Goal: Navigation & Orientation: Understand site structure

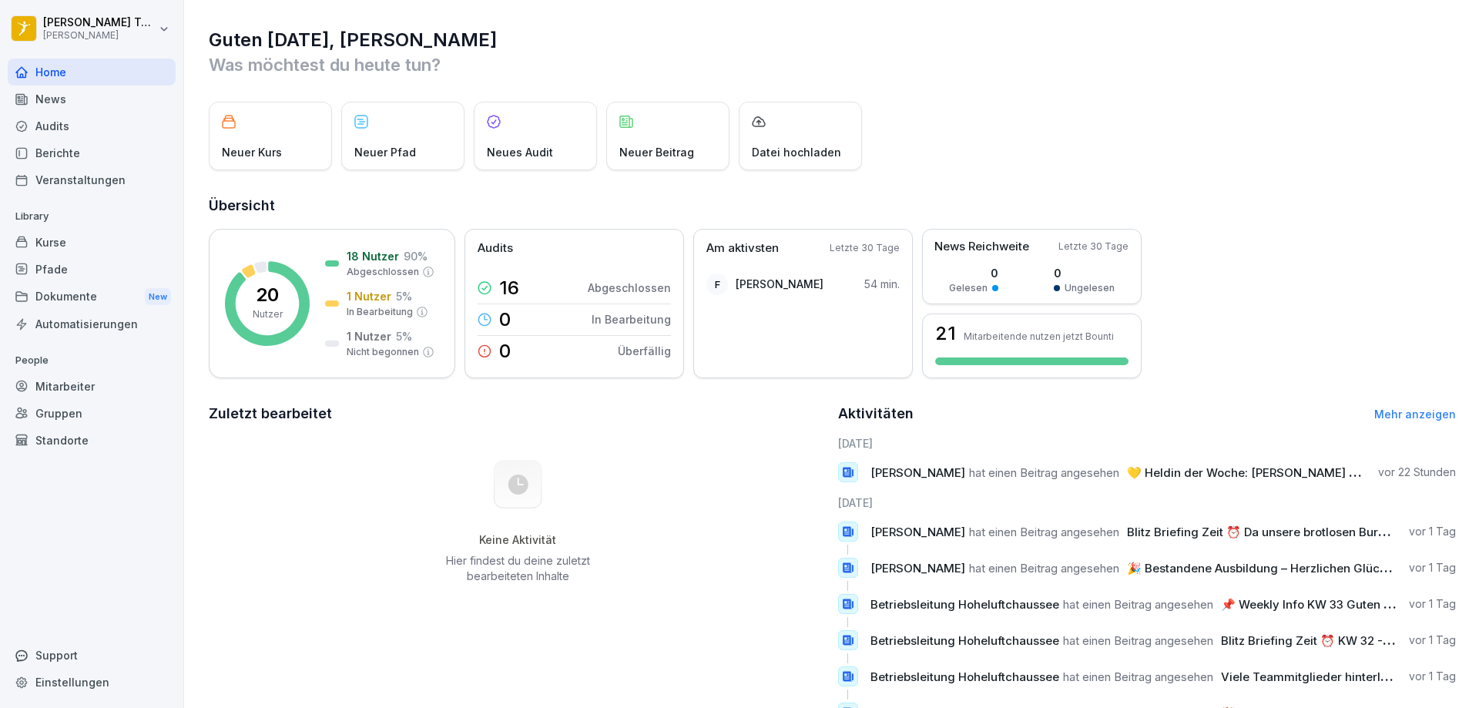
click at [92, 88] on div "News" at bounding box center [92, 98] width 168 height 27
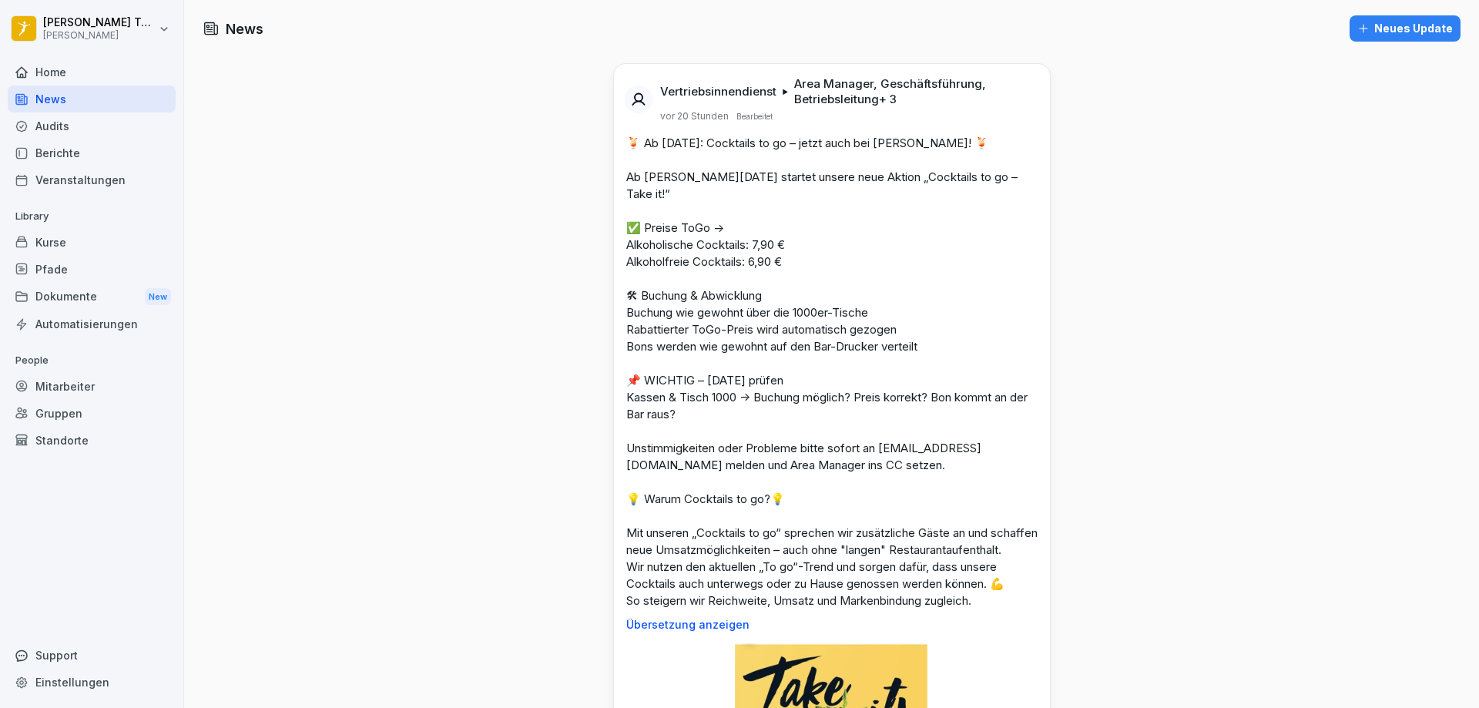
click at [52, 379] on div "Mitarbeiter" at bounding box center [92, 386] width 168 height 27
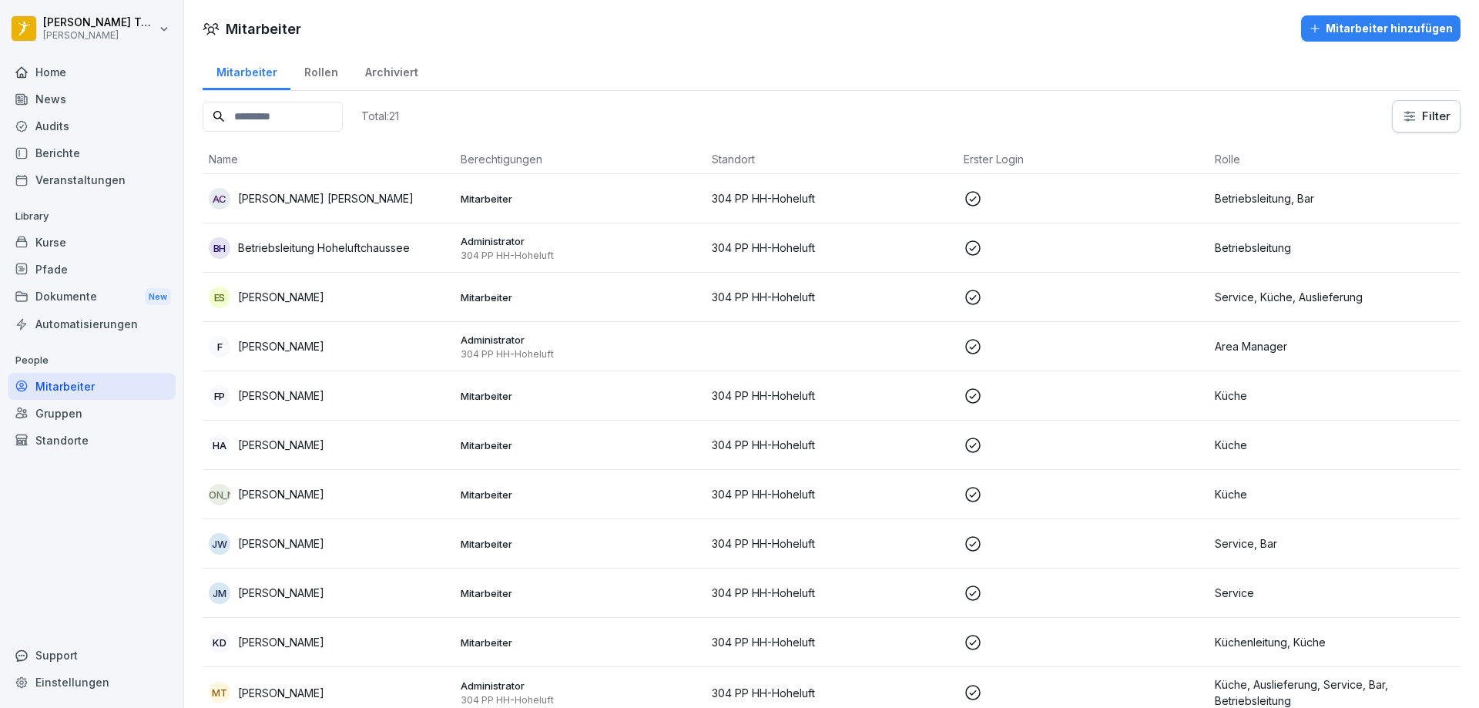
click at [108, 240] on div "Kurse" at bounding box center [92, 242] width 168 height 27
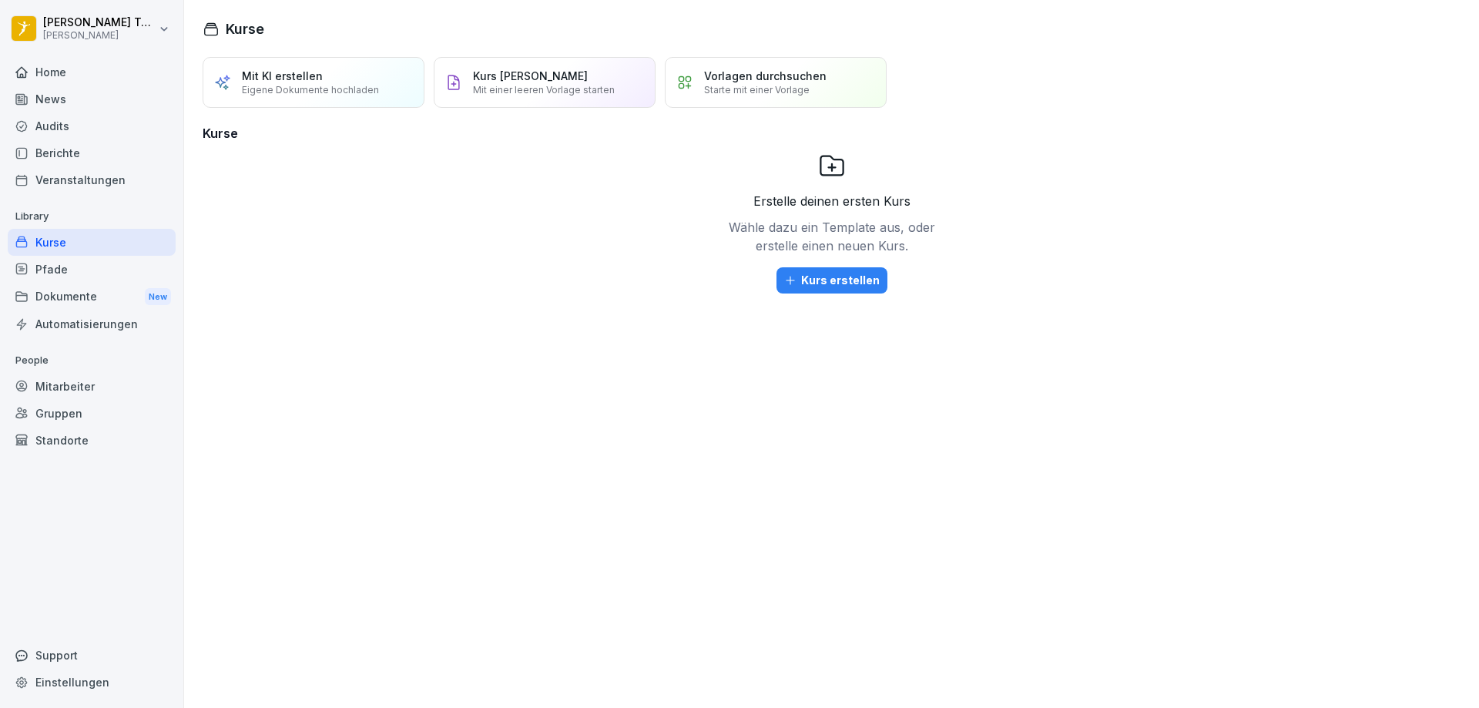
click at [81, 143] on div "Berichte" at bounding box center [92, 152] width 168 height 27
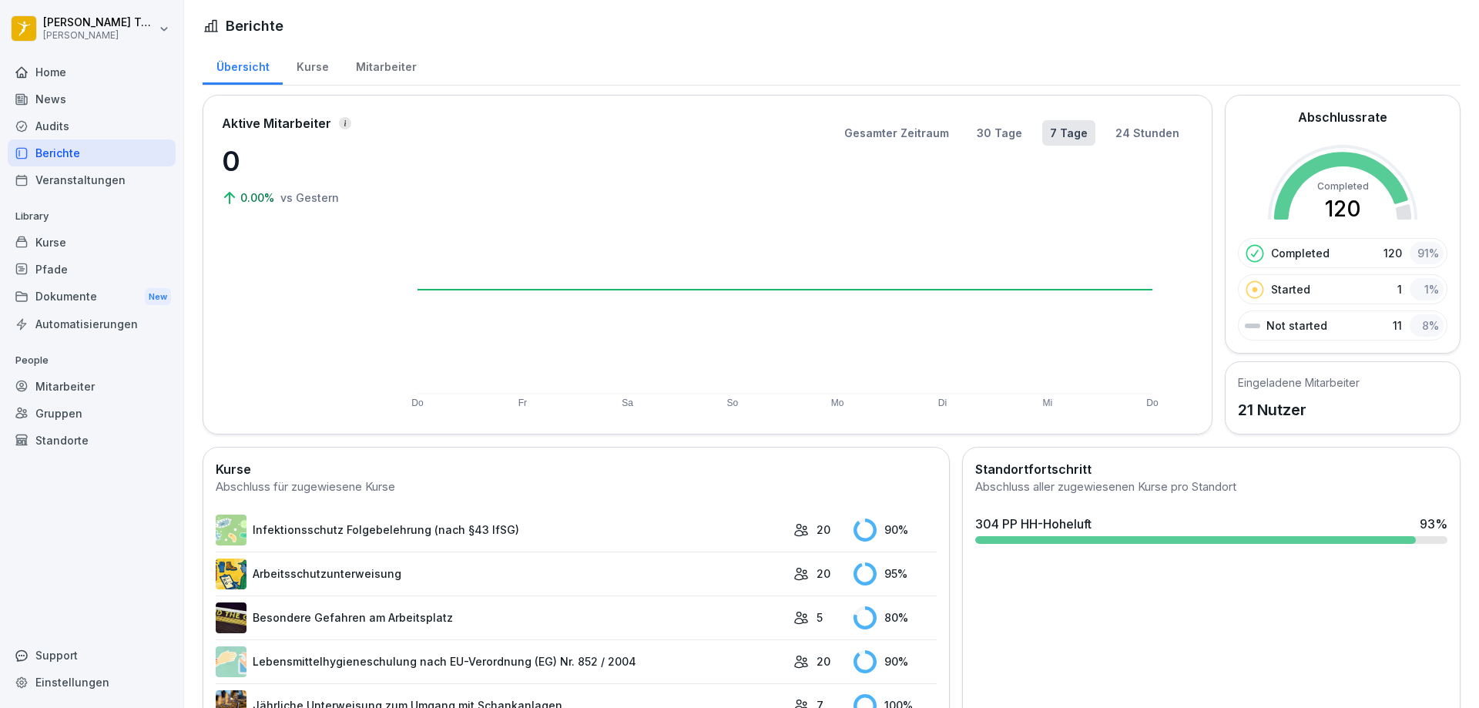
click at [367, 62] on div "Mitarbeiter" at bounding box center [386, 64] width 88 height 39
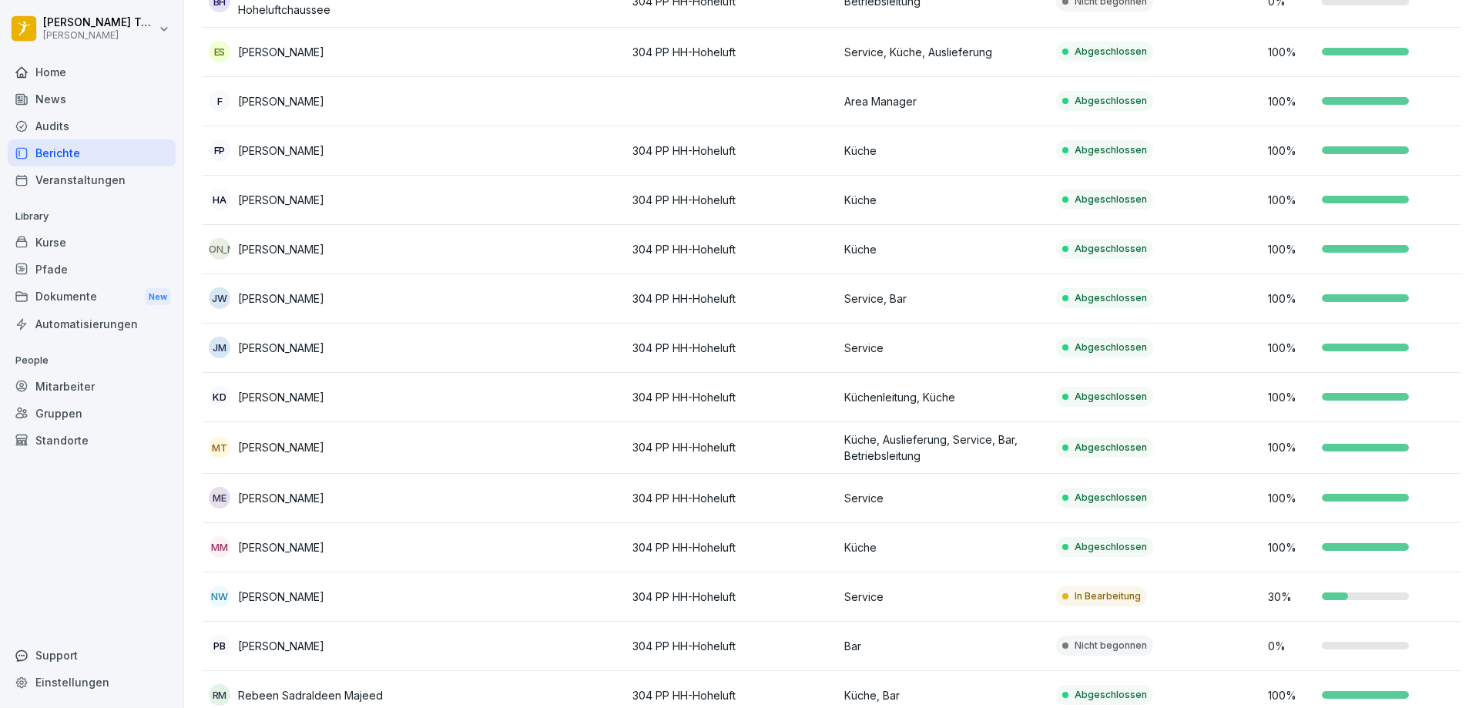
scroll to position [385, 0]
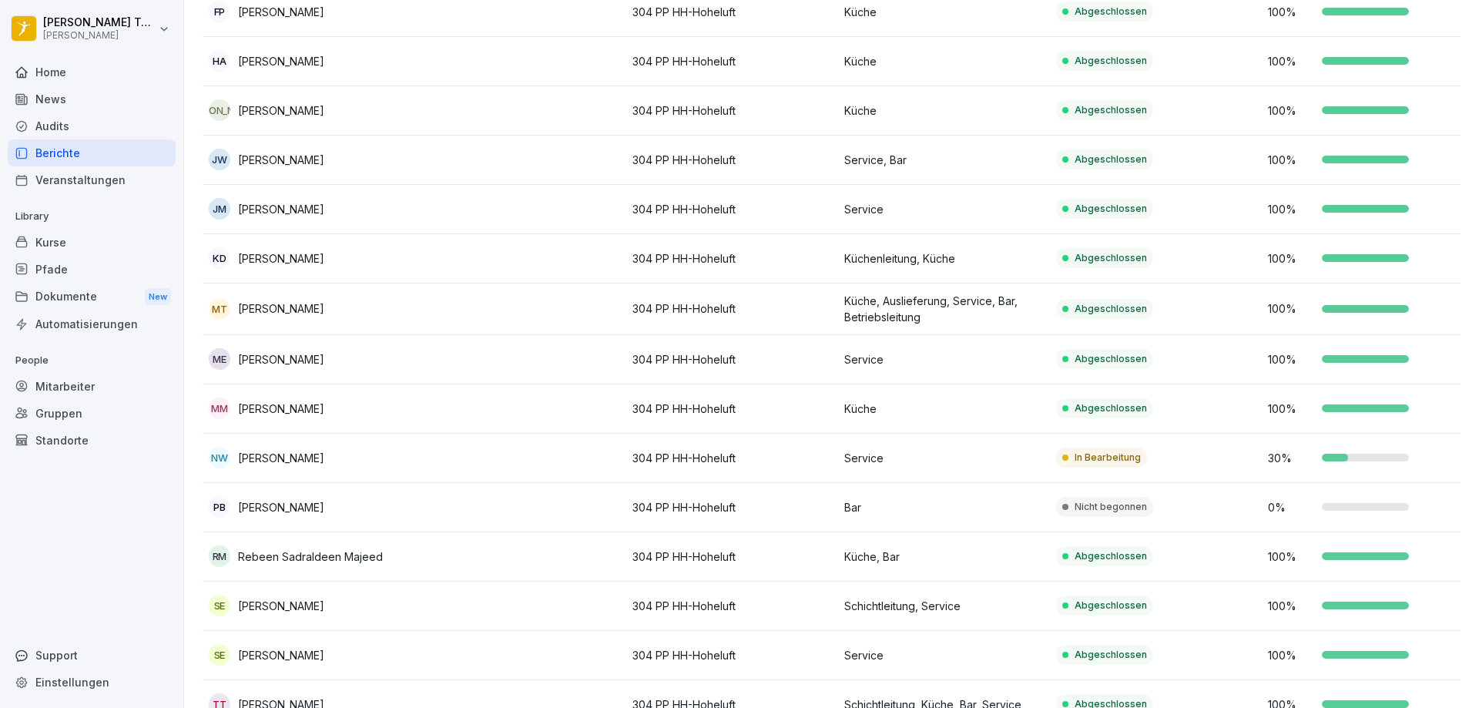
click at [1191, 494] on td "Nicht begonnen" at bounding box center [1156, 507] width 212 height 49
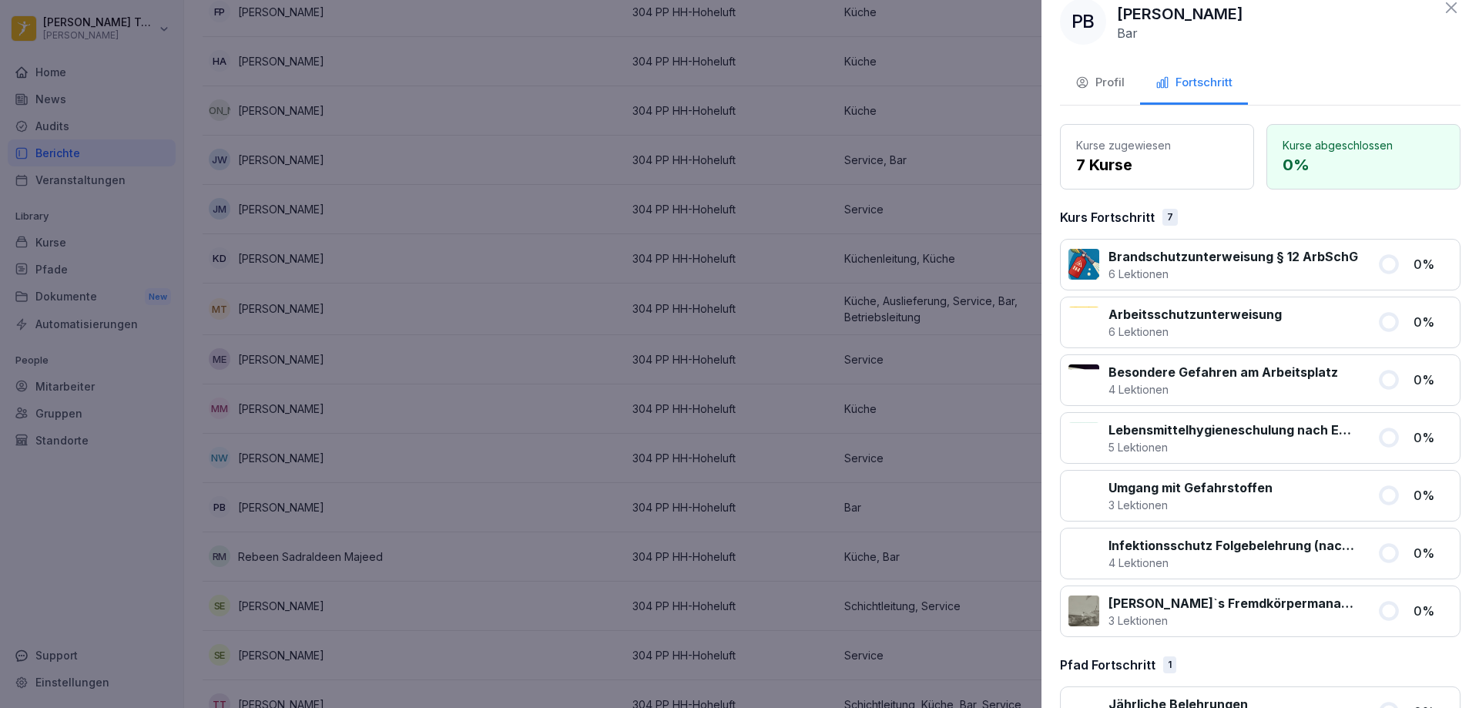
scroll to position [0, 0]
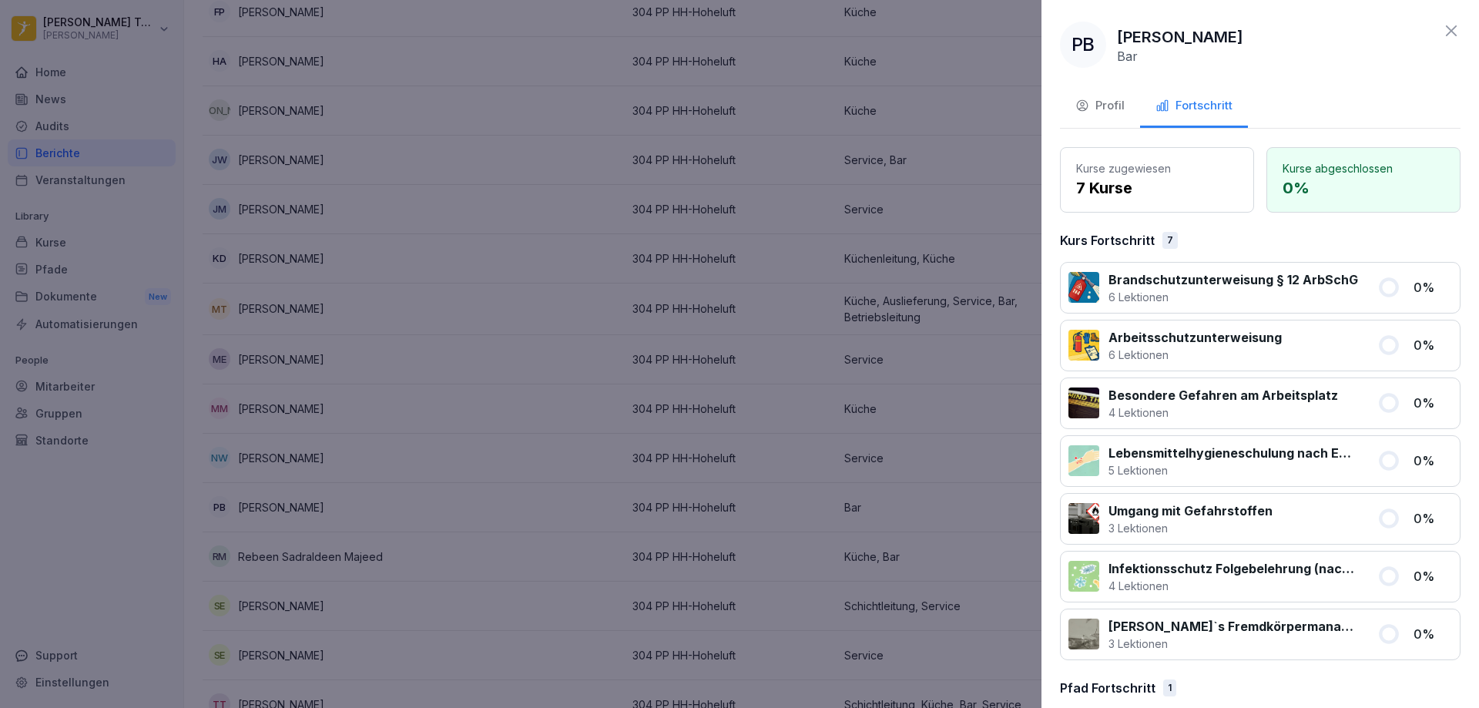
click at [1442, 31] on icon at bounding box center [1451, 31] width 18 height 18
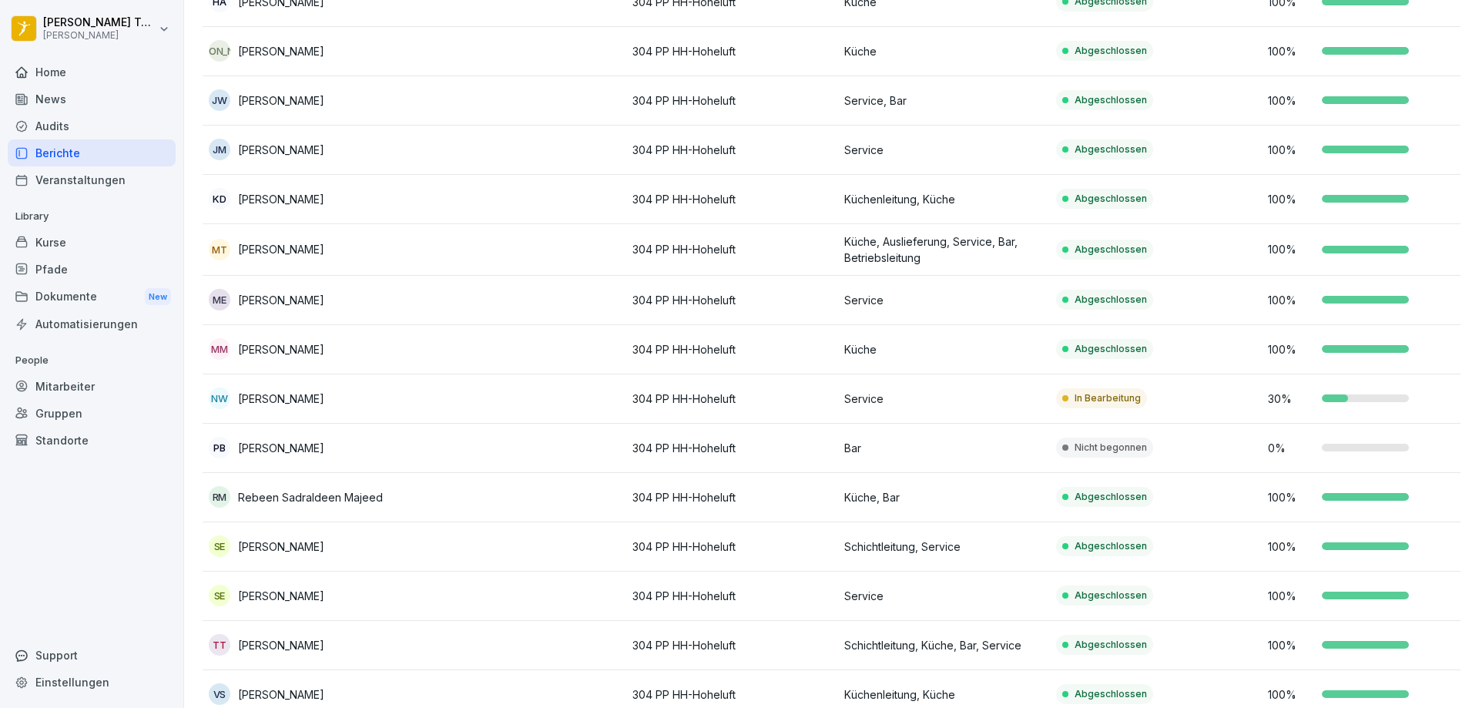
scroll to position [462, 0]
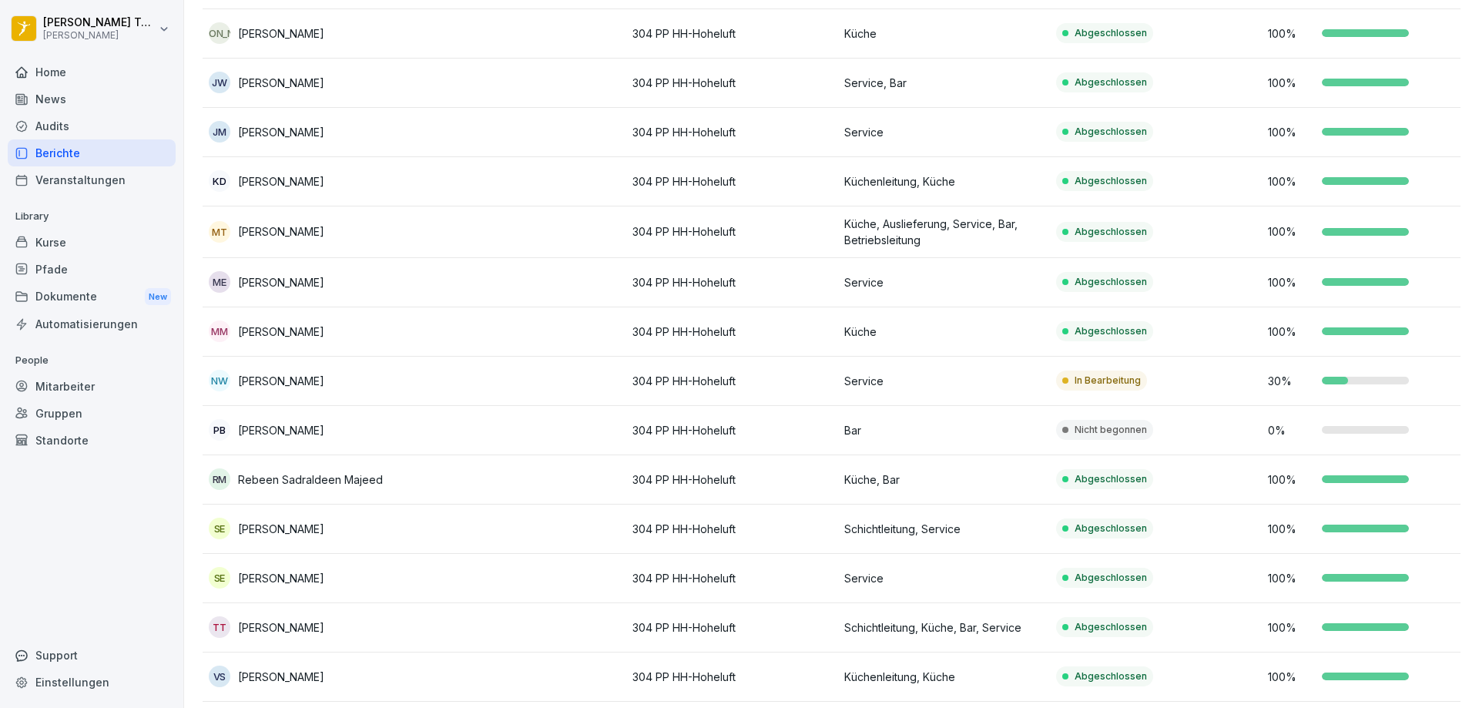
click at [989, 373] on p "Service" at bounding box center [943, 381] width 199 height 16
